Goal: Transaction & Acquisition: Subscribe to service/newsletter

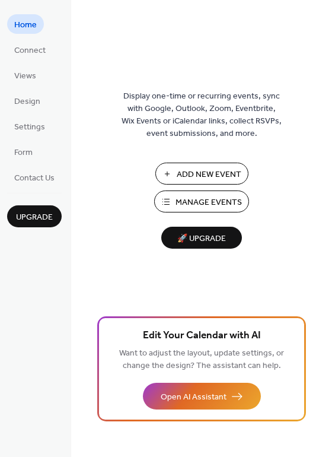
click at [201, 239] on span "🚀 Upgrade" at bounding box center [202, 239] width 66 height 16
